Goal: Task Accomplishment & Management: Use online tool/utility

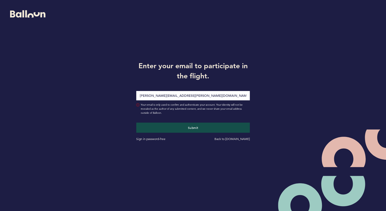
type input "[PERSON_NAME][EMAIL_ADDRESS][PERSON_NAME][DOMAIN_NAME]"
click at [136, 122] on button "Submit" at bounding box center [193, 127] width 114 height 10
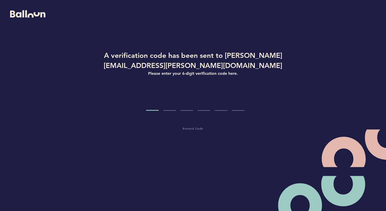
type input "0"
type input "2"
type input "3"
type input "4"
type input "5"
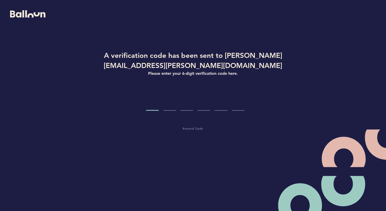
type input "2"
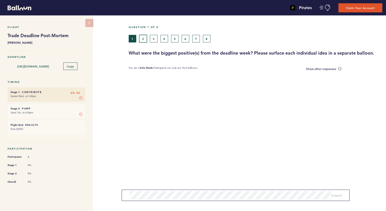
click at [143, 41] on button "2" at bounding box center [143, 39] width 8 height 8
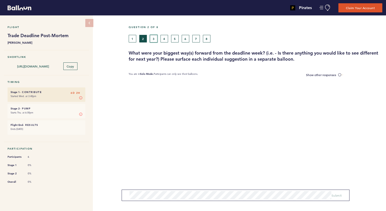
click at [155, 38] on button "3" at bounding box center [154, 39] width 8 height 8
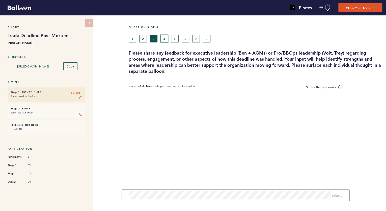
click at [165, 37] on button "4" at bounding box center [165, 39] width 8 height 8
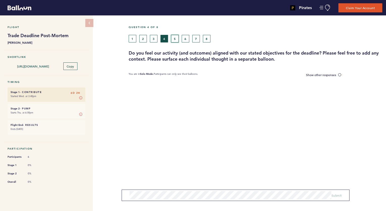
click at [174, 38] on button "5" at bounding box center [175, 39] width 8 height 8
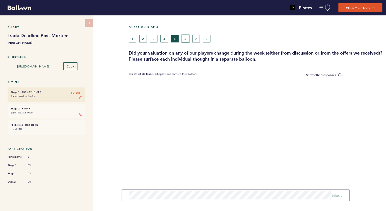
click at [188, 37] on button "6" at bounding box center [186, 39] width 8 height 8
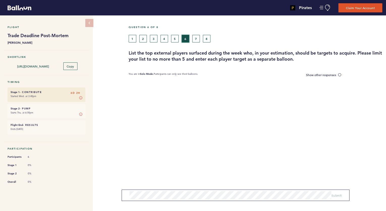
click at [188, 37] on button "6" at bounding box center [186, 39] width 8 height 8
click at [194, 38] on button "7" at bounding box center [196, 39] width 8 height 8
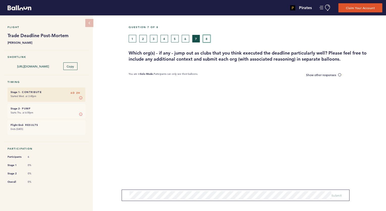
click at [204, 38] on button "8" at bounding box center [207, 39] width 8 height 8
